Goal: Find specific page/section: Find specific page/section

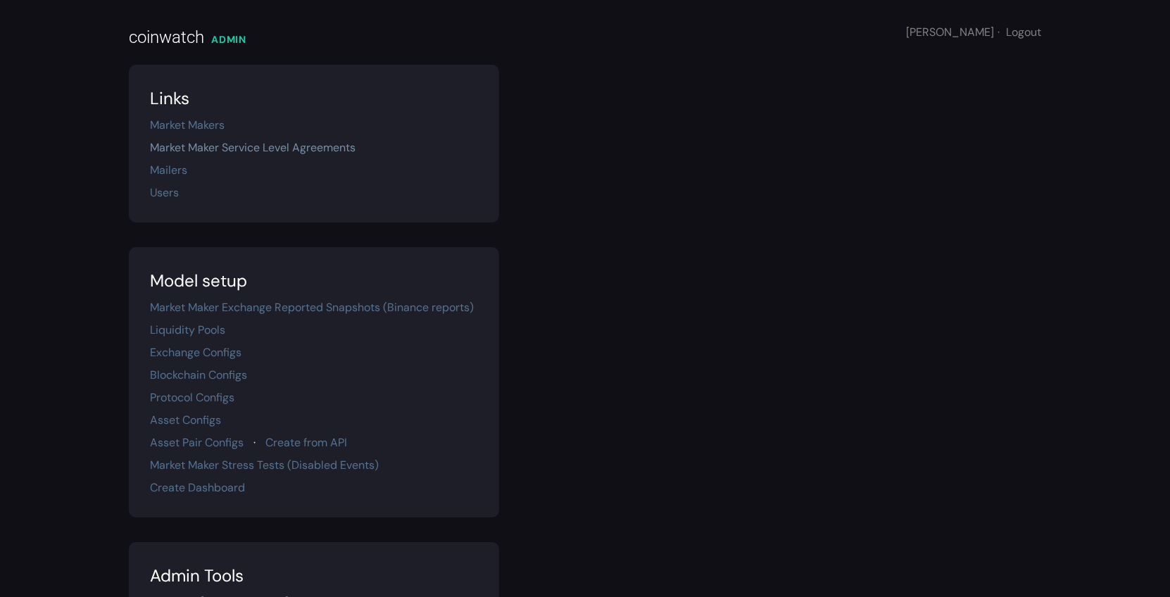
click at [205, 146] on link "Market Maker Service Level Agreements" at bounding box center [253, 147] width 206 height 15
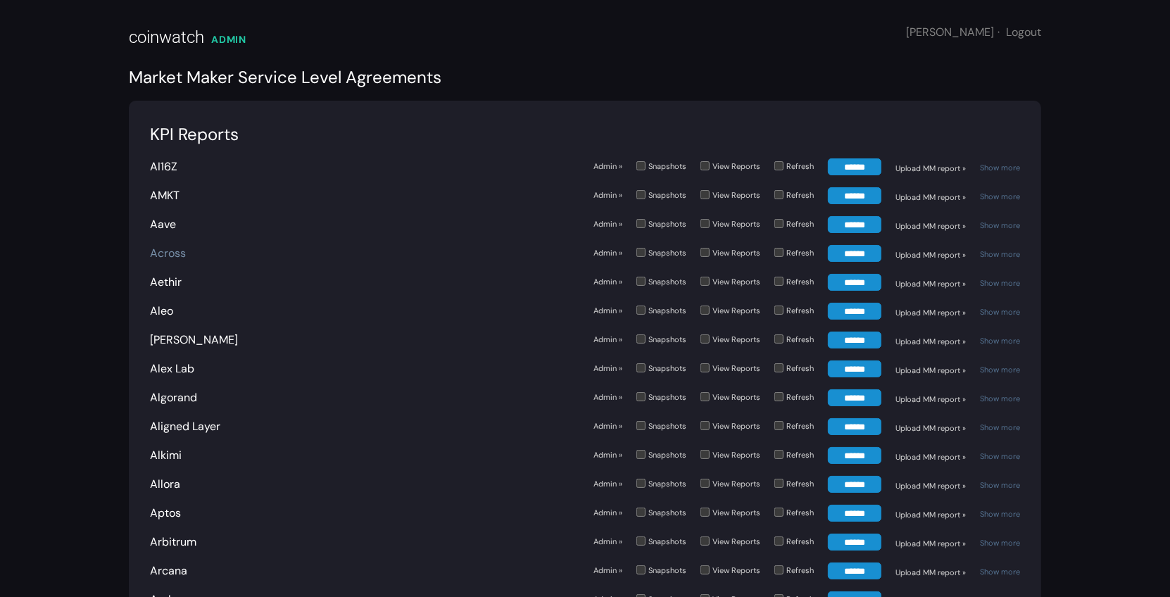
click at [166, 246] on link "Across" at bounding box center [168, 253] width 36 height 15
click at [165, 313] on link "Aleo" at bounding box center [161, 310] width 23 height 15
click at [175, 280] on link "Aethir" at bounding box center [166, 282] width 32 height 15
click at [168, 336] on link "[PERSON_NAME]" at bounding box center [194, 339] width 88 height 15
click at [168, 365] on link "Alex Lab" at bounding box center [172, 368] width 44 height 15
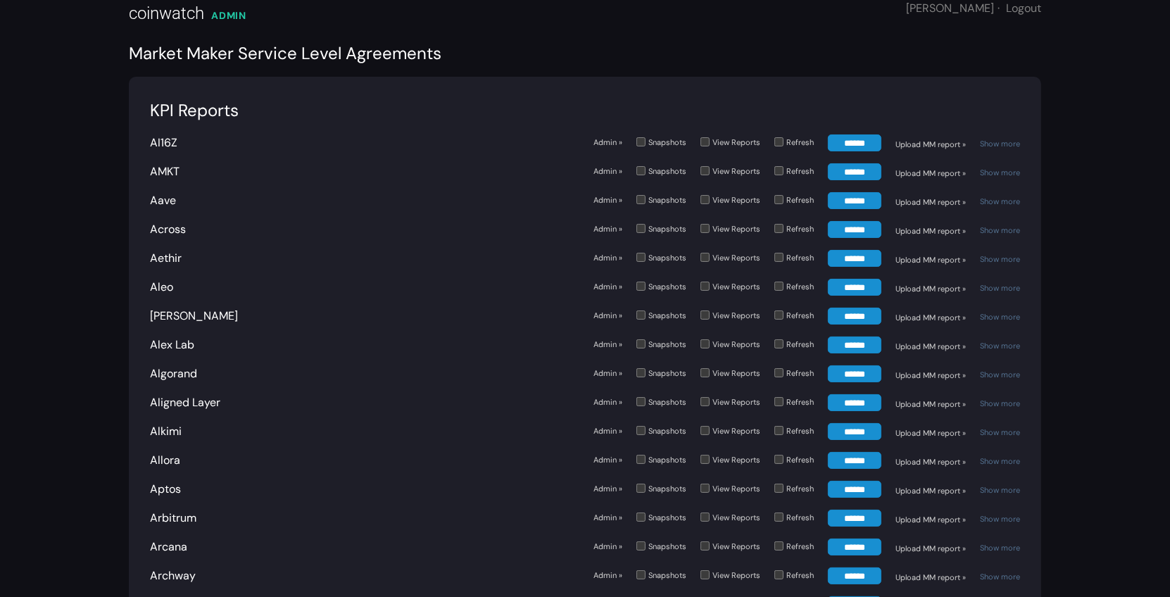
scroll to position [37, 0]
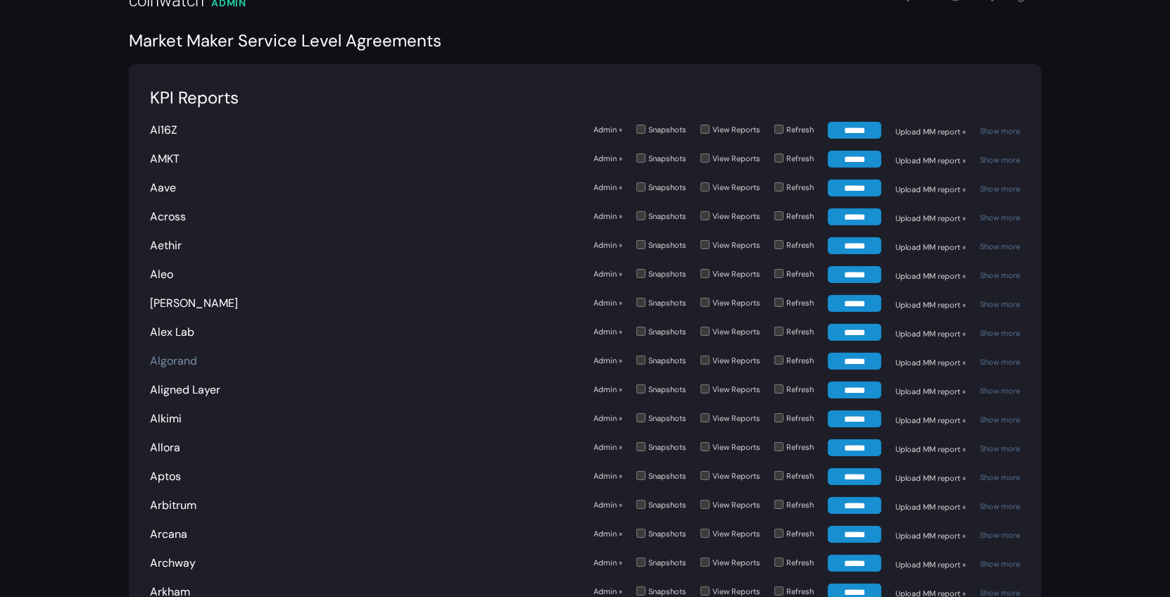
click at [180, 358] on link "Algorand" at bounding box center [173, 360] width 47 height 15
click at [197, 383] on link "Aligned Layer" at bounding box center [185, 389] width 70 height 15
click at [168, 420] on link "Alkimi" at bounding box center [166, 418] width 32 height 15
click at [168, 448] on link "Allora" at bounding box center [165, 447] width 30 height 15
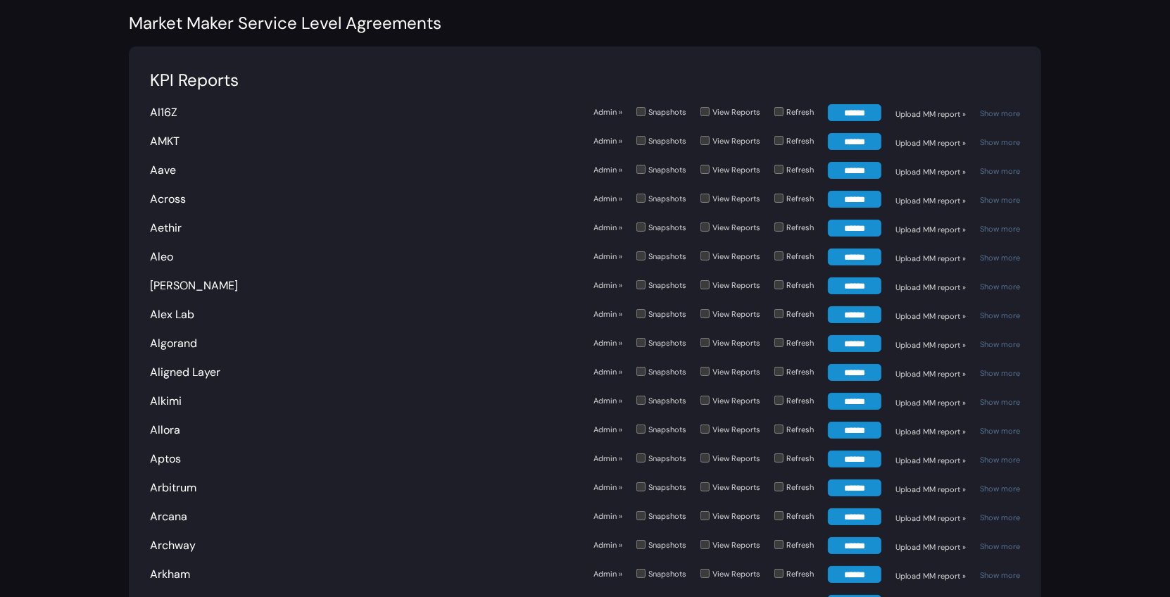
scroll to position [0, 0]
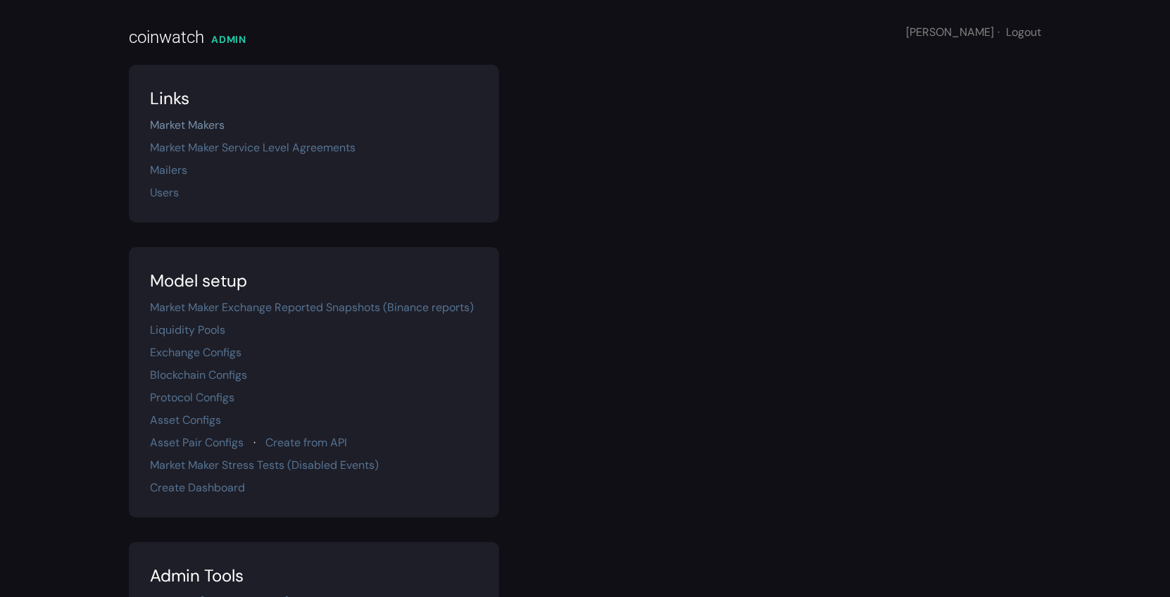
click at [192, 121] on link "Market Makers" at bounding box center [187, 125] width 75 height 15
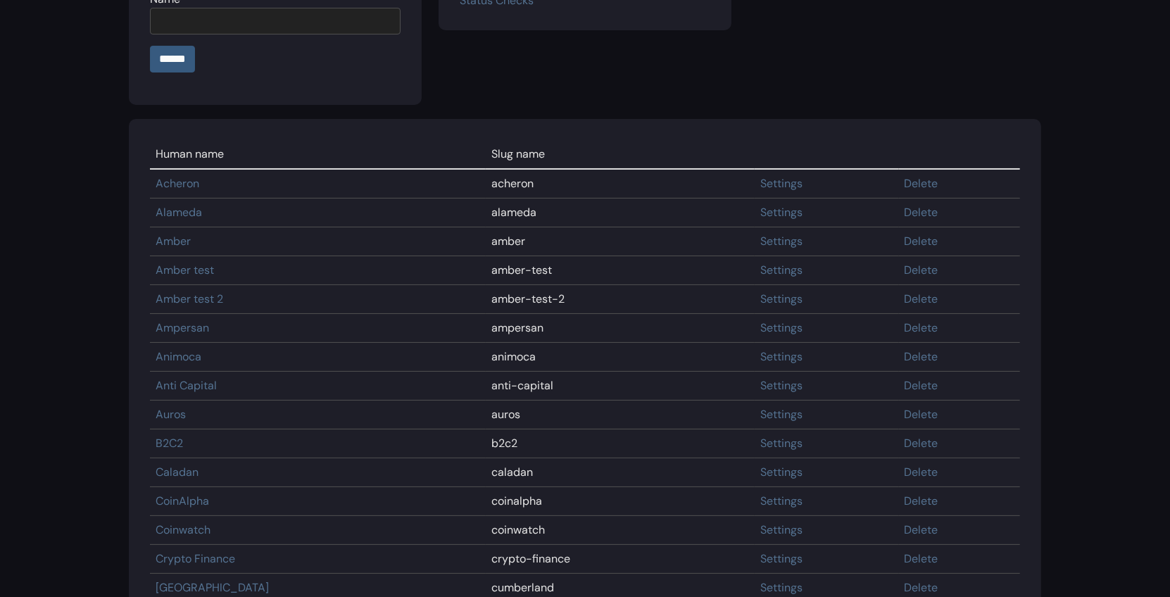
scroll to position [166, 0]
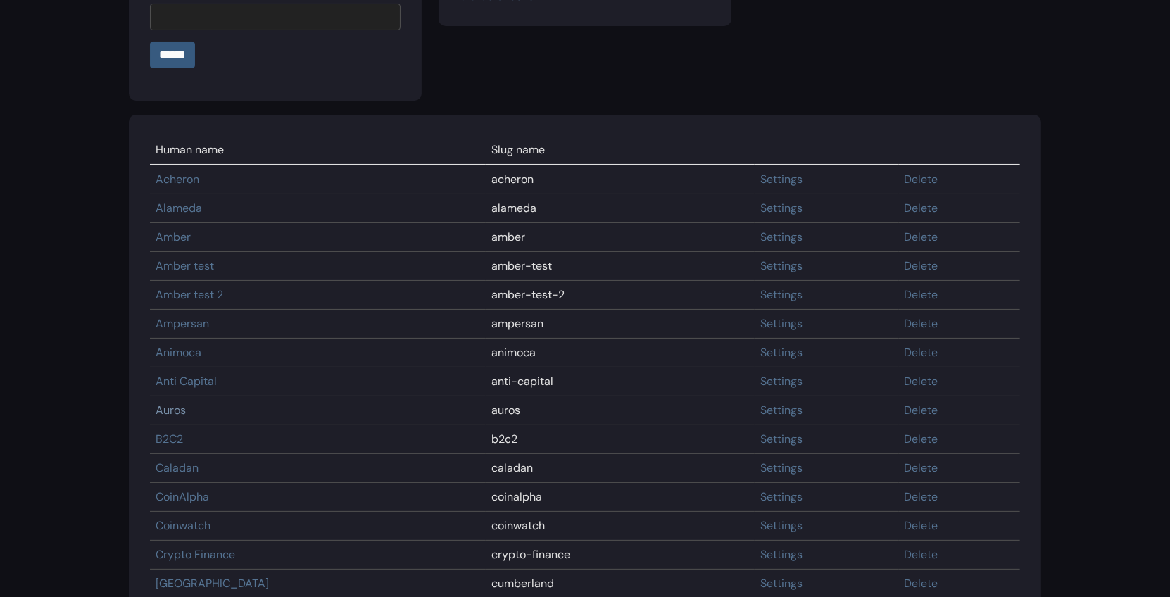
click at [179, 407] on link "Auros" at bounding box center [171, 410] width 30 height 15
click at [190, 347] on link "Animoca" at bounding box center [179, 352] width 46 height 15
click at [189, 327] on link "Ampersan" at bounding box center [183, 323] width 54 height 15
click at [200, 294] on link "Amber test 2" at bounding box center [190, 294] width 68 height 15
